Goal: Navigation & Orientation: Find specific page/section

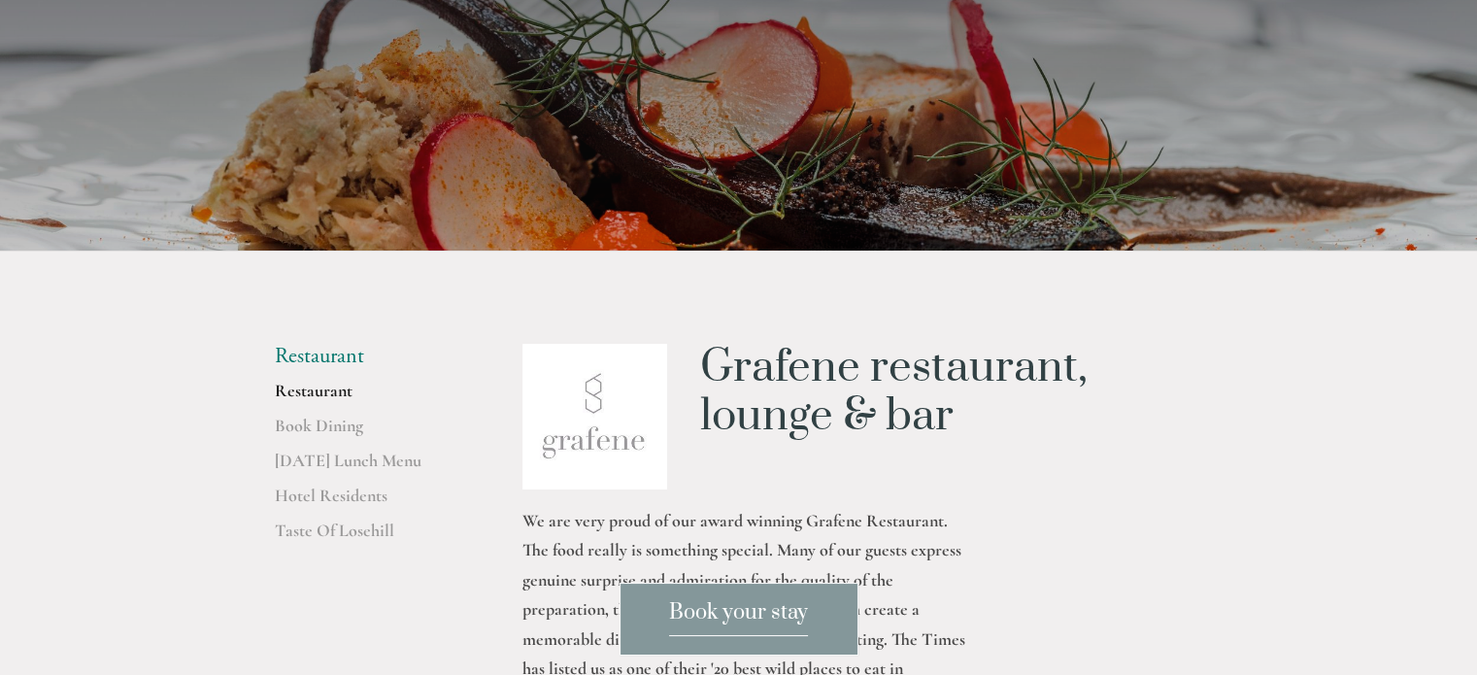
scroll to position [388, 0]
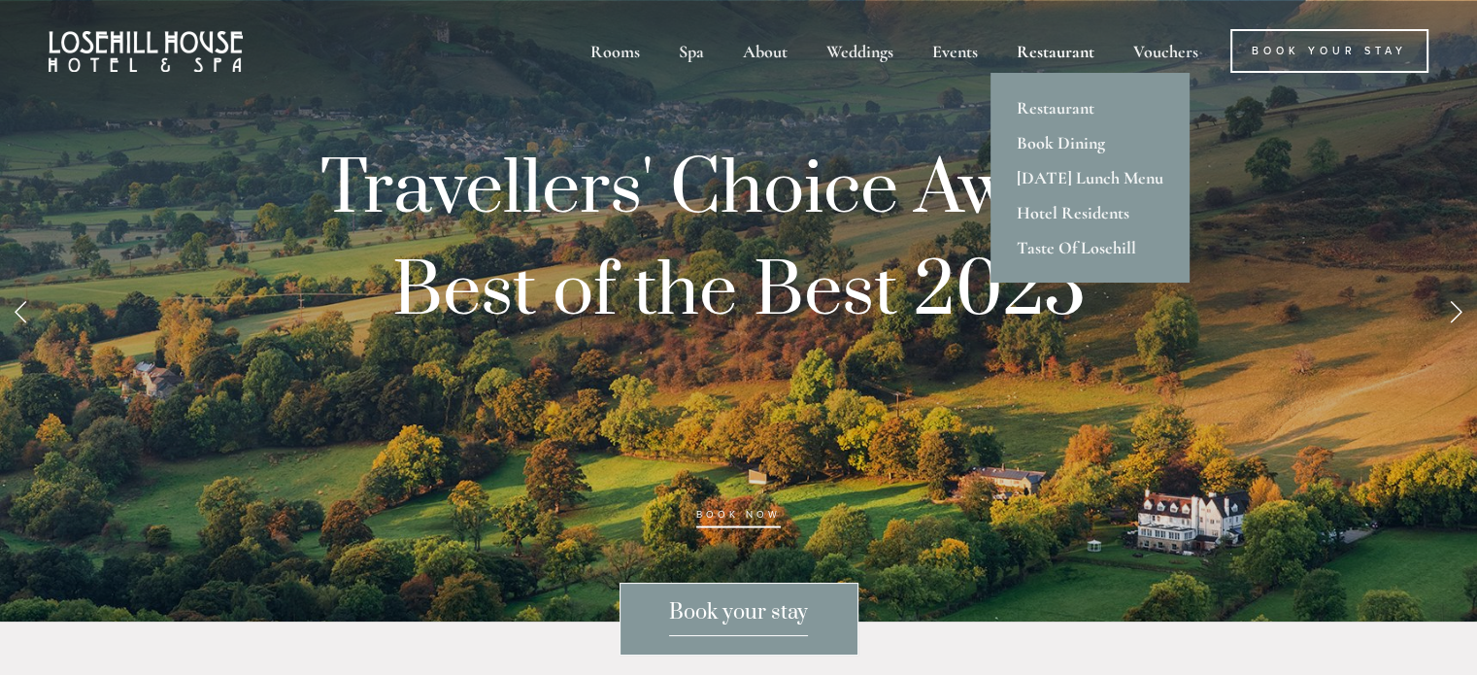
click at [1060, 51] on div "Restaurant" at bounding box center [1055, 51] width 113 height 44
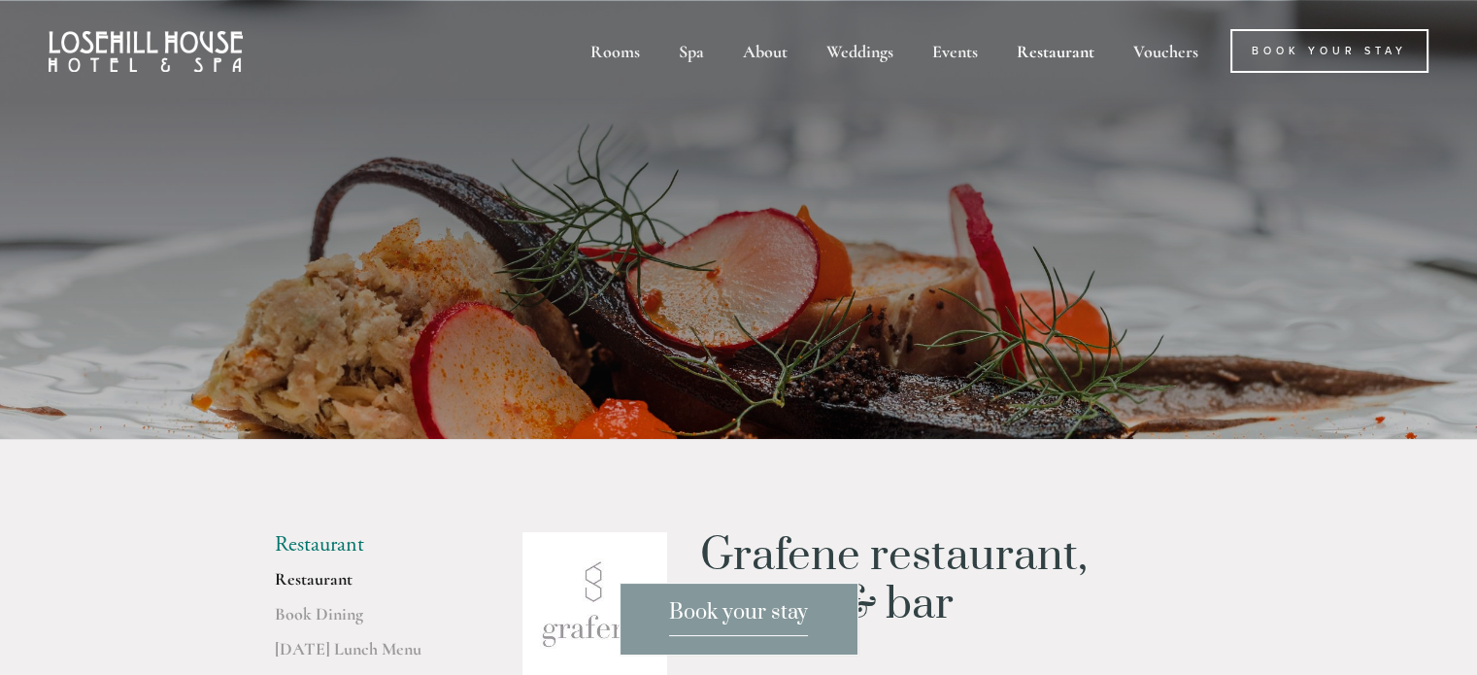
click at [122, 42] on img at bounding box center [146, 51] width 194 height 41
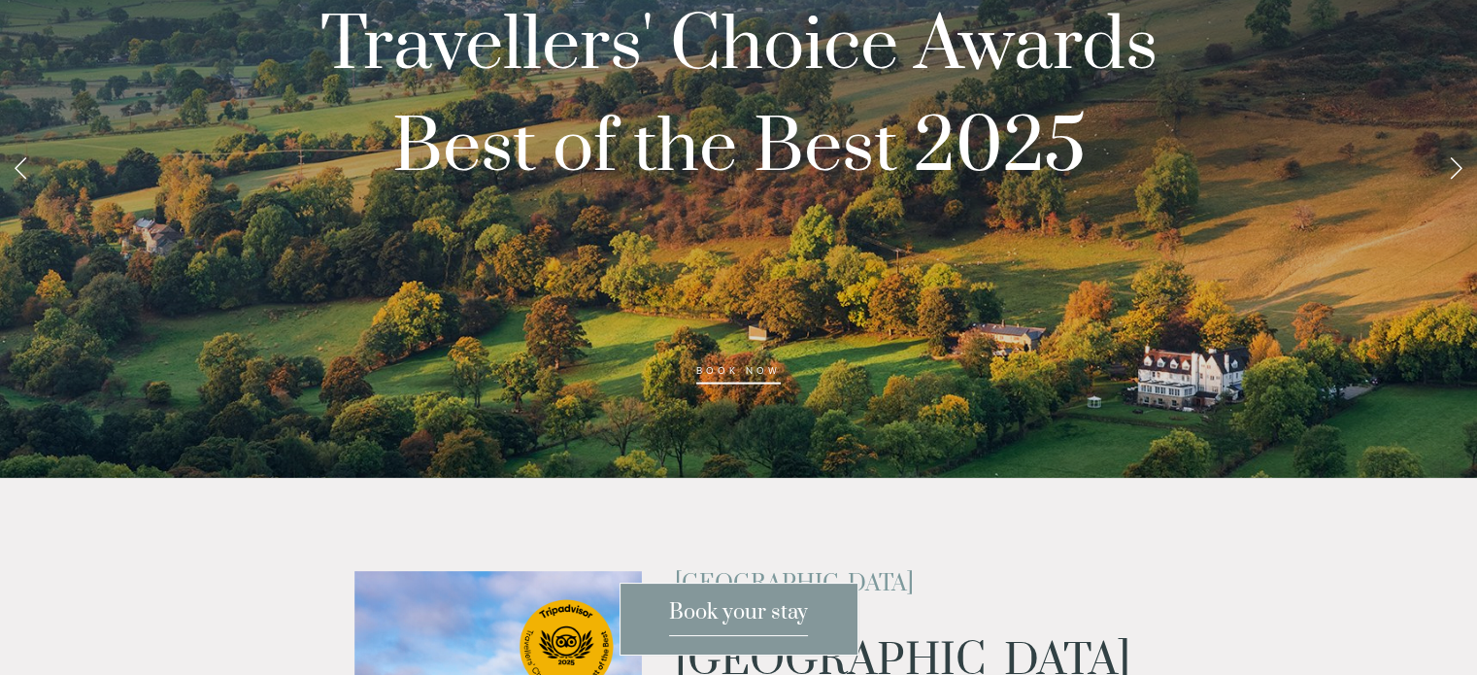
scroll to position [97, 0]
